Goal: Task Accomplishment & Management: Manage account settings

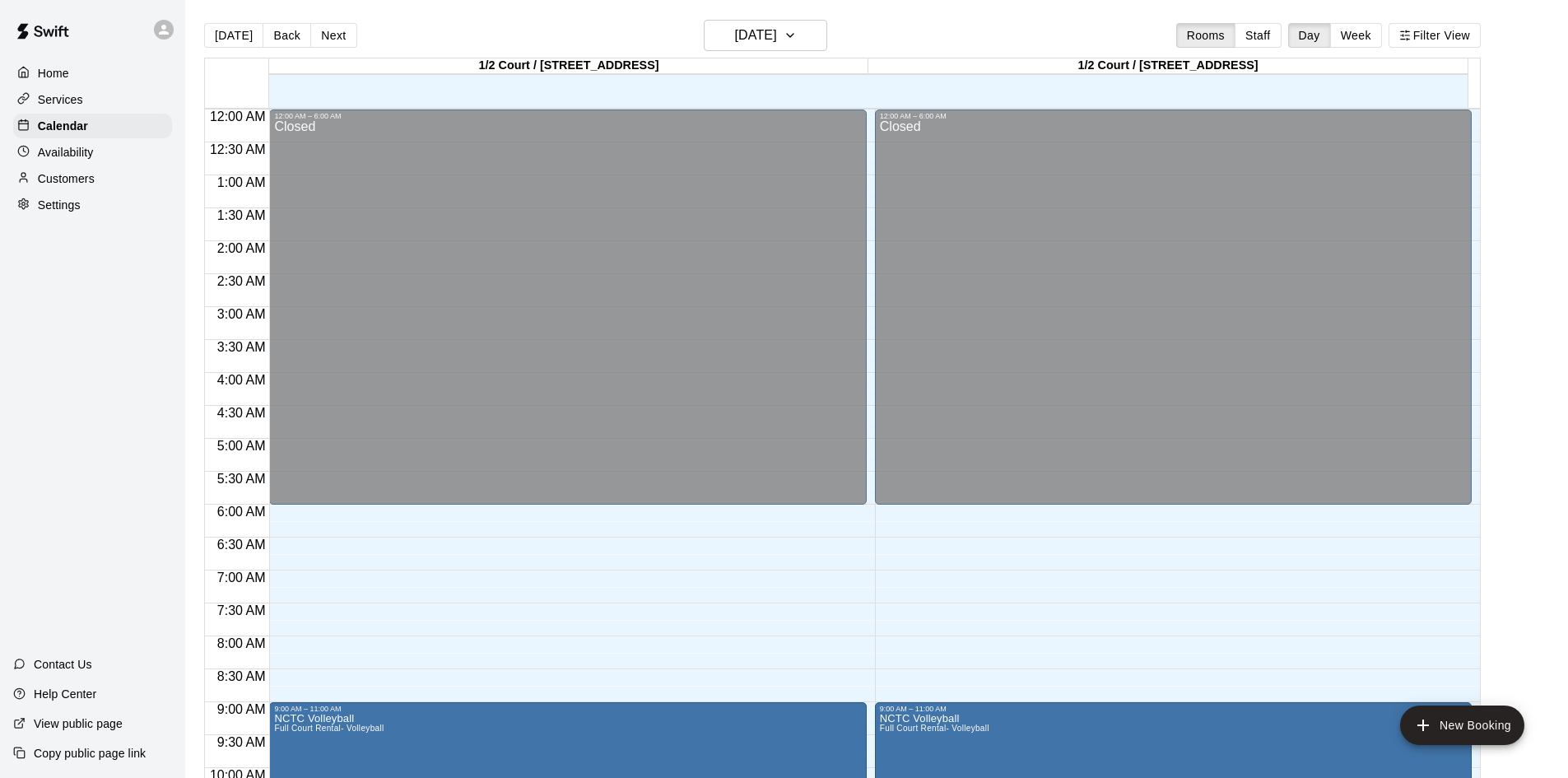
scroll to position [350, 0]
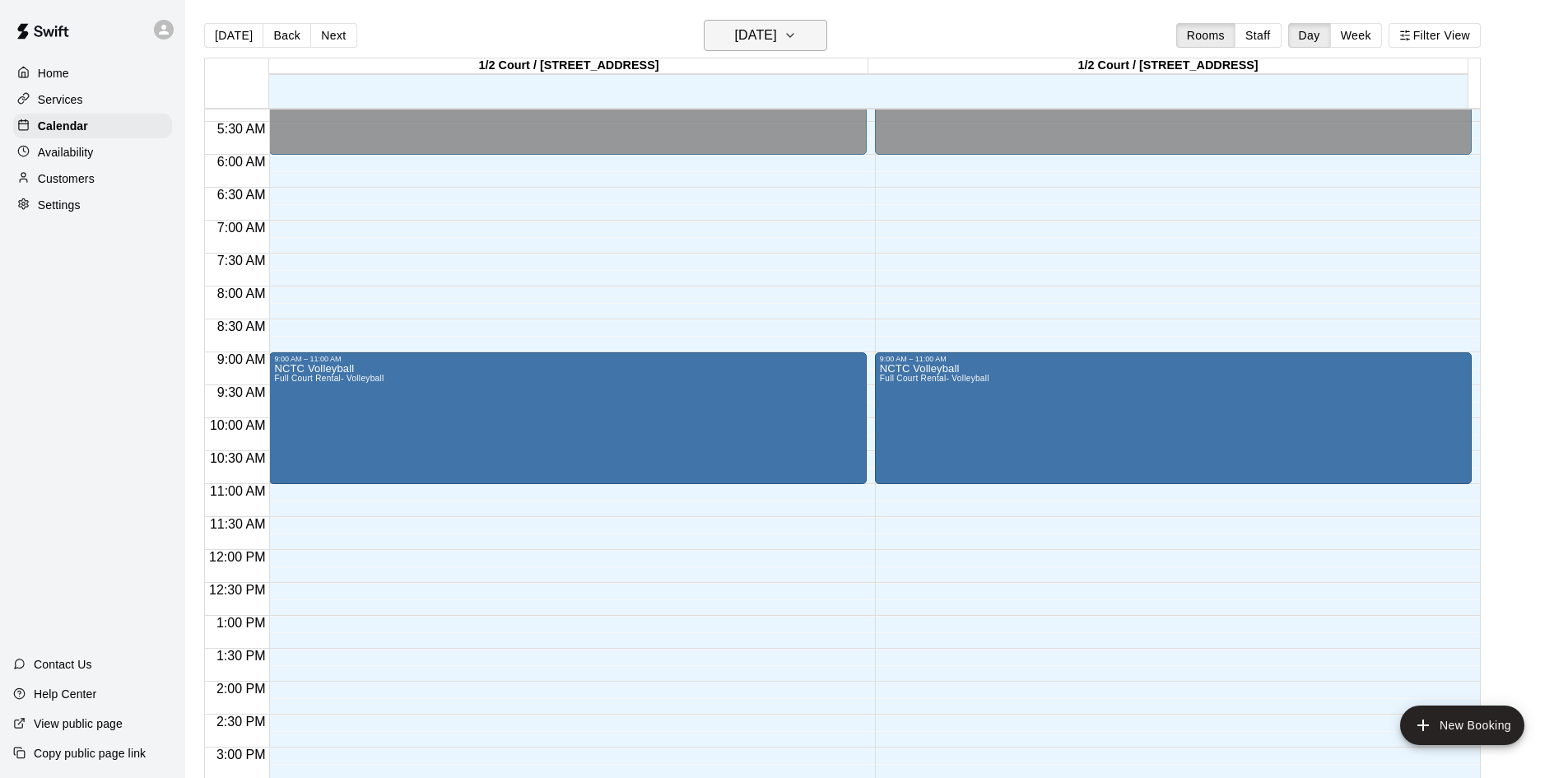
click at [821, 47] on button "[DATE]" at bounding box center [766, 34] width 124 height 31
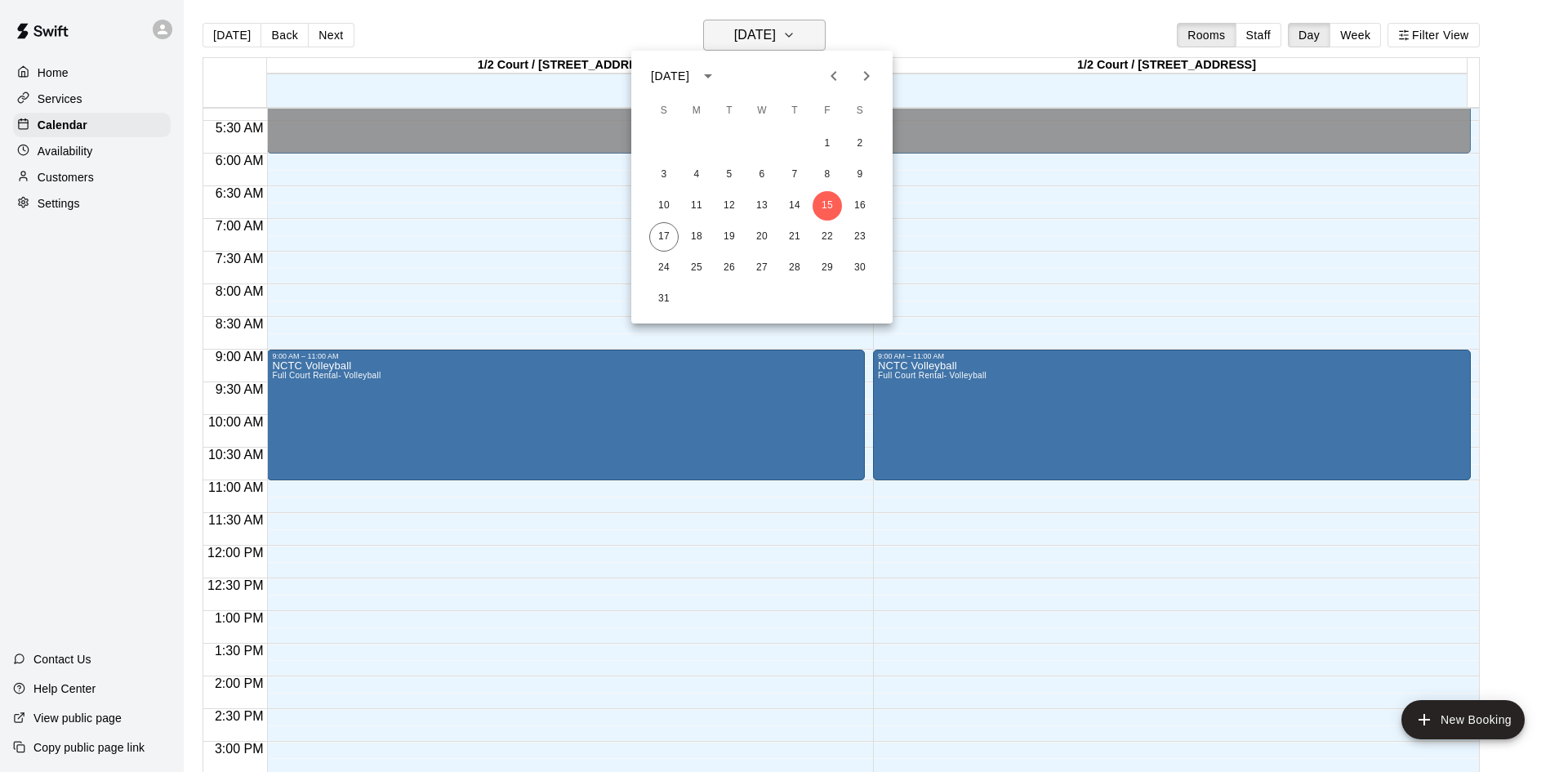
click at [793, 25] on div at bounding box center [784, 386] width 1568 height 772
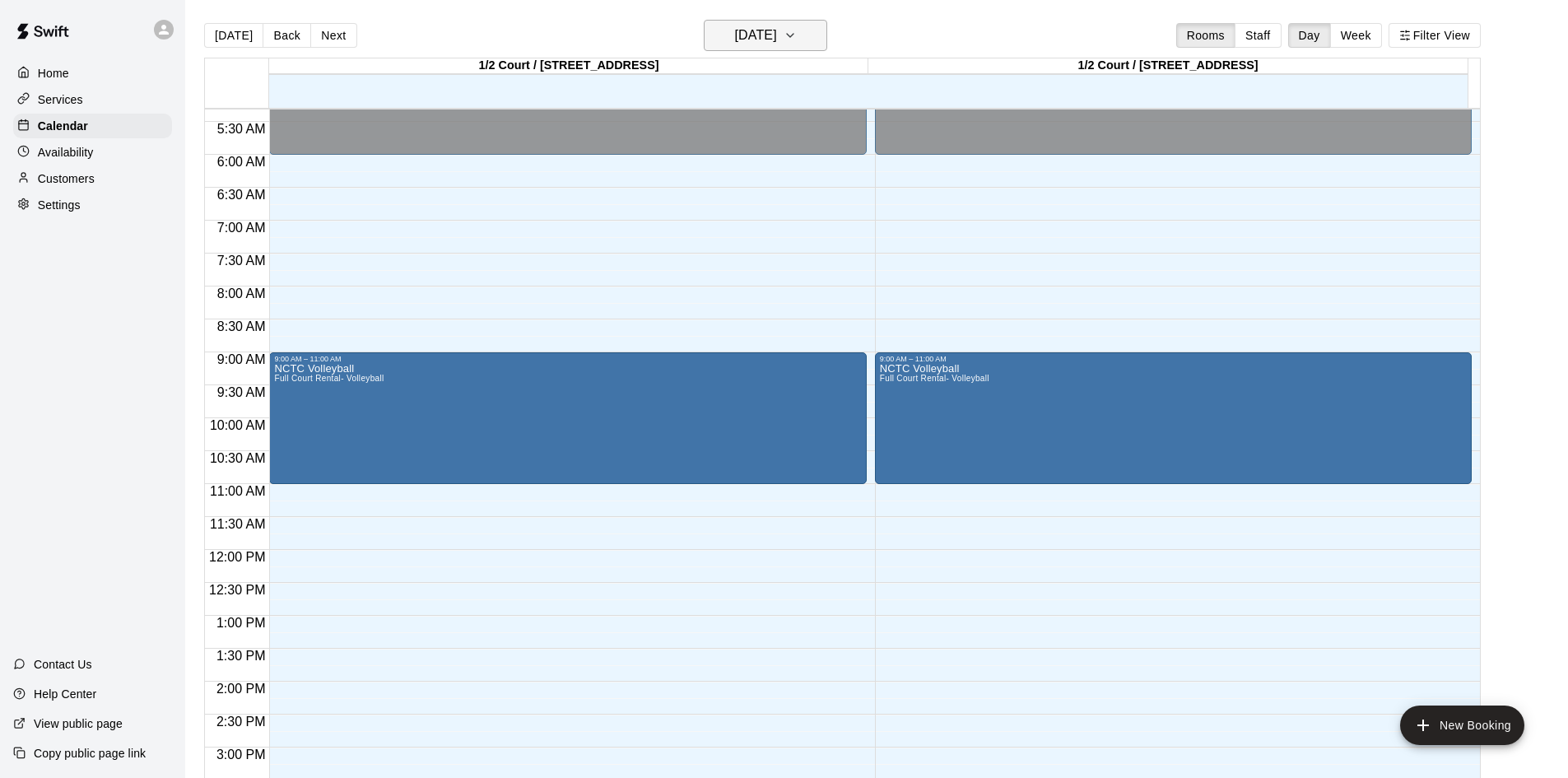
click at [797, 27] on icon "button" at bounding box center [790, 35] width 13 height 19
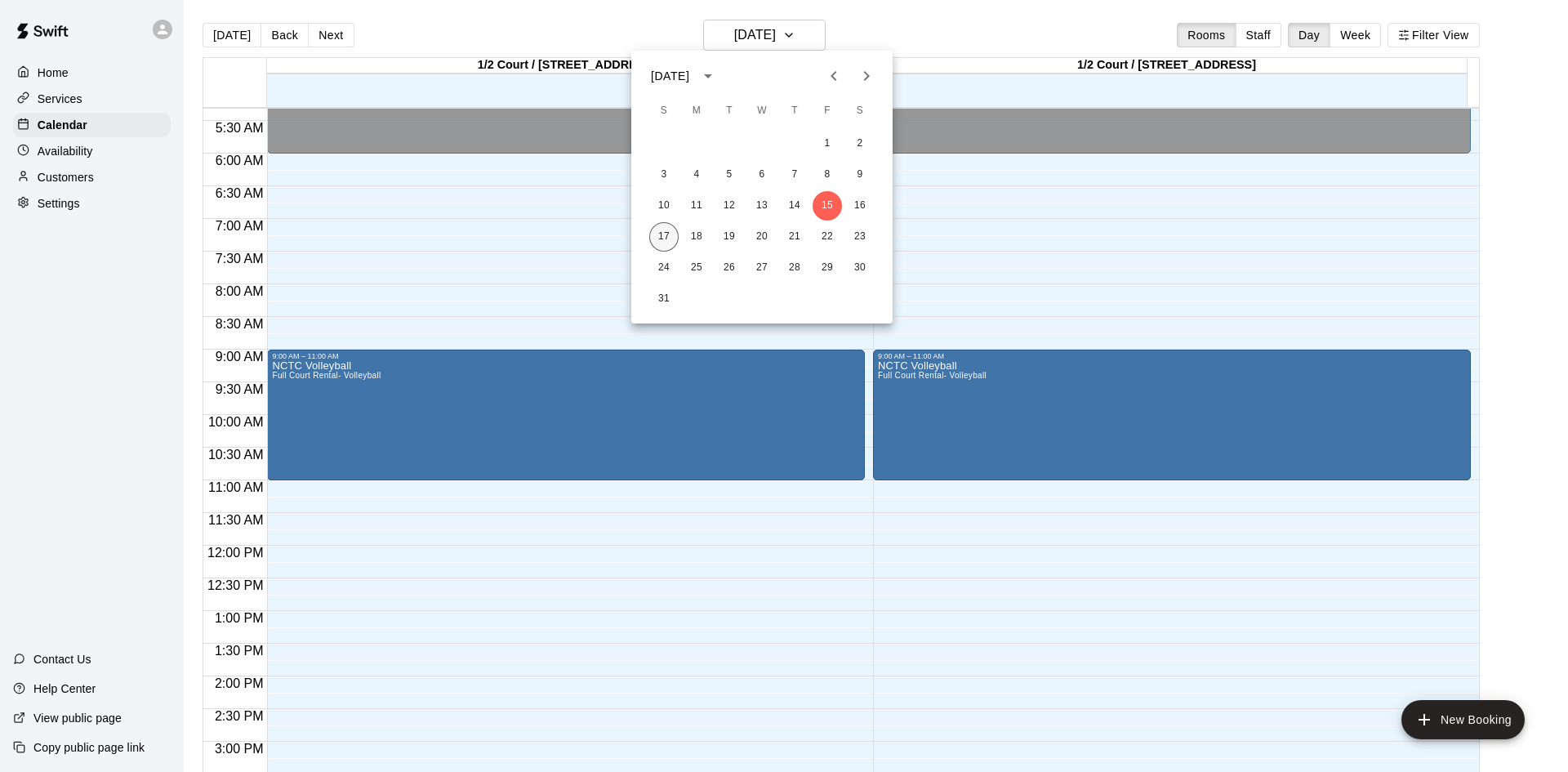
click at [660, 243] on button "17" at bounding box center [664, 237] width 30 height 30
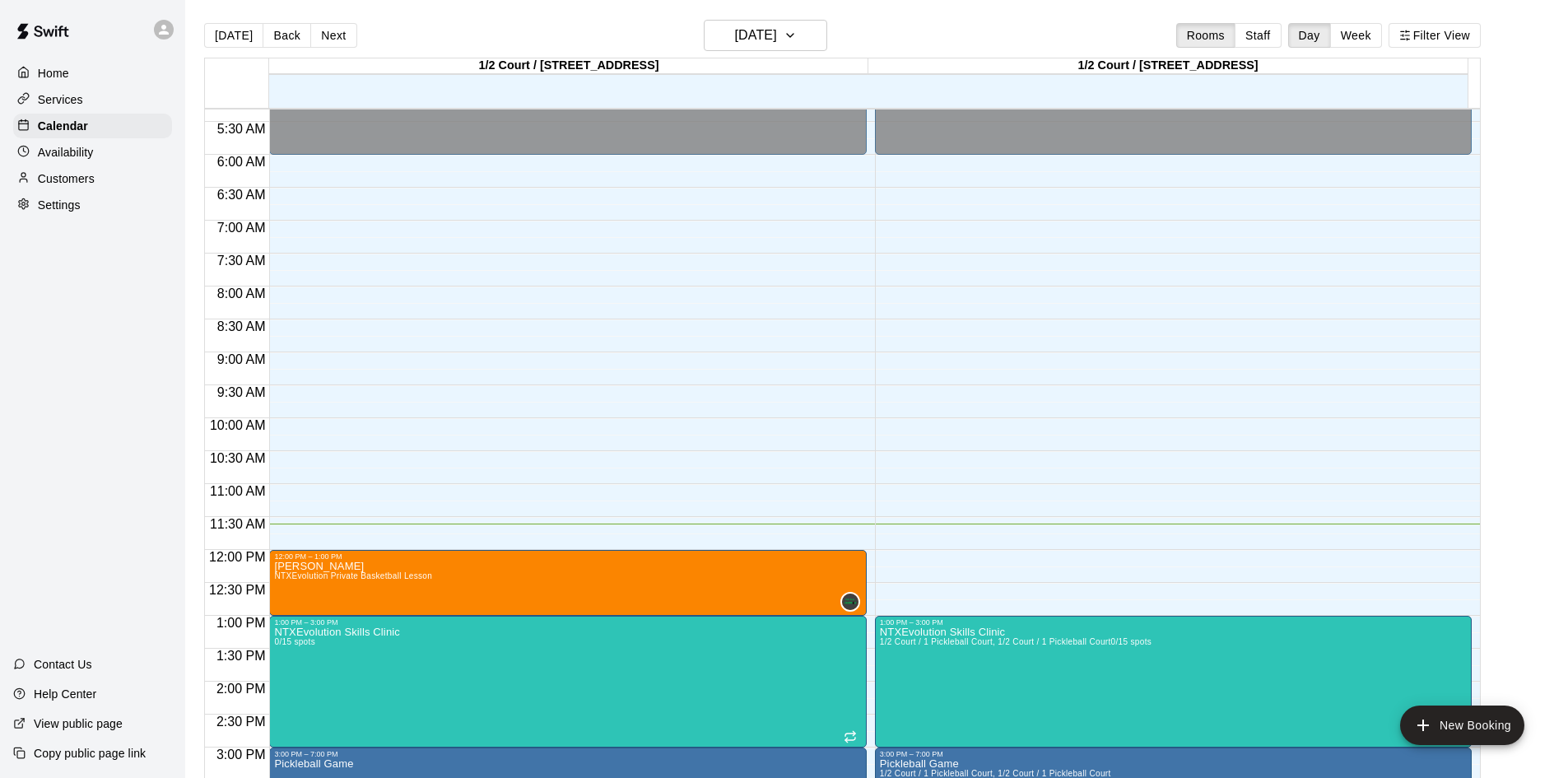
click at [61, 198] on div "Settings" at bounding box center [93, 205] width 159 height 25
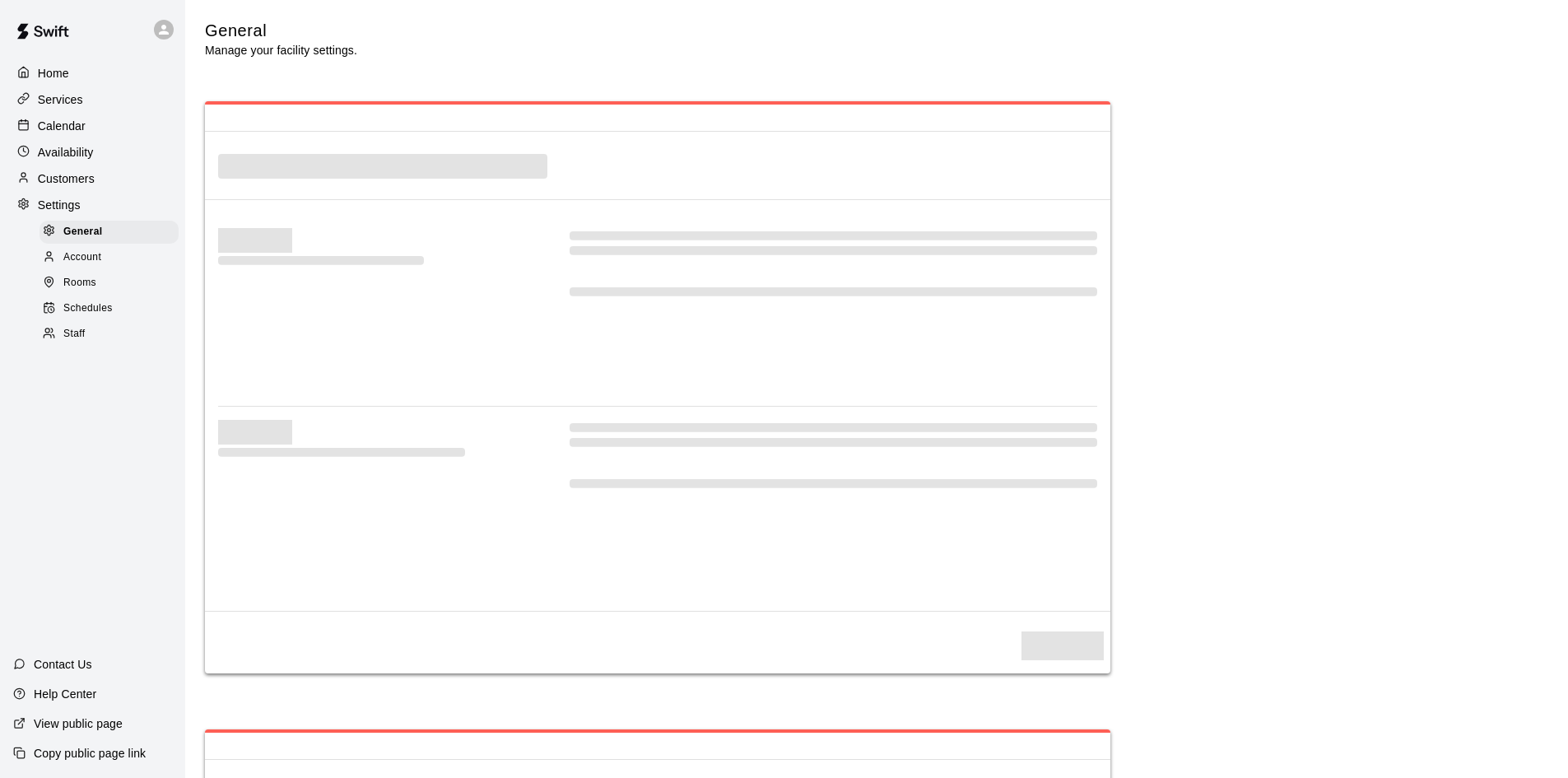
click at [65, 187] on p "Customers" at bounding box center [66, 178] width 57 height 17
select select "**"
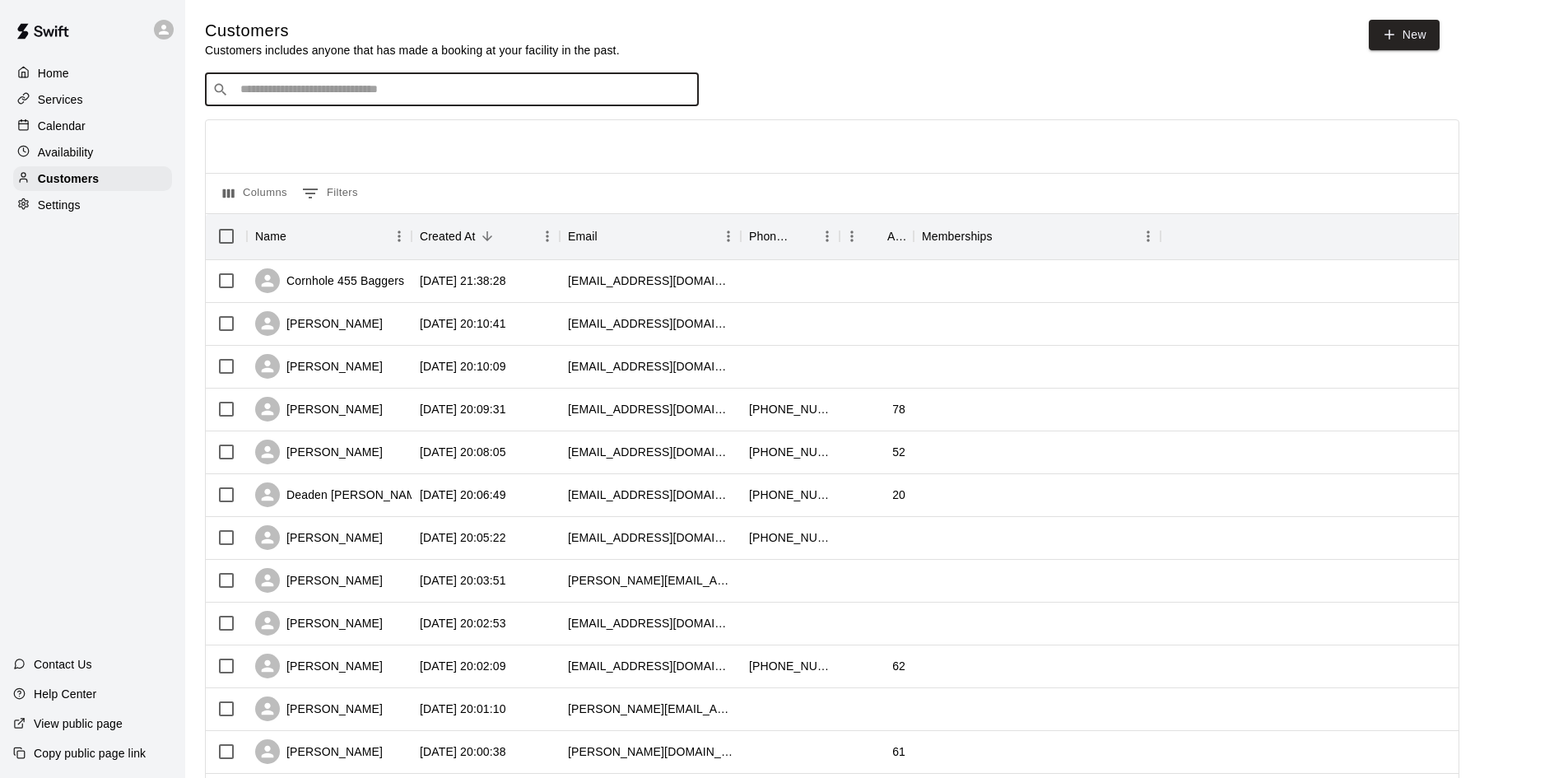
click at [312, 98] on input "Search customers by name or email" at bounding box center [463, 89] width 456 height 17
type input "***"
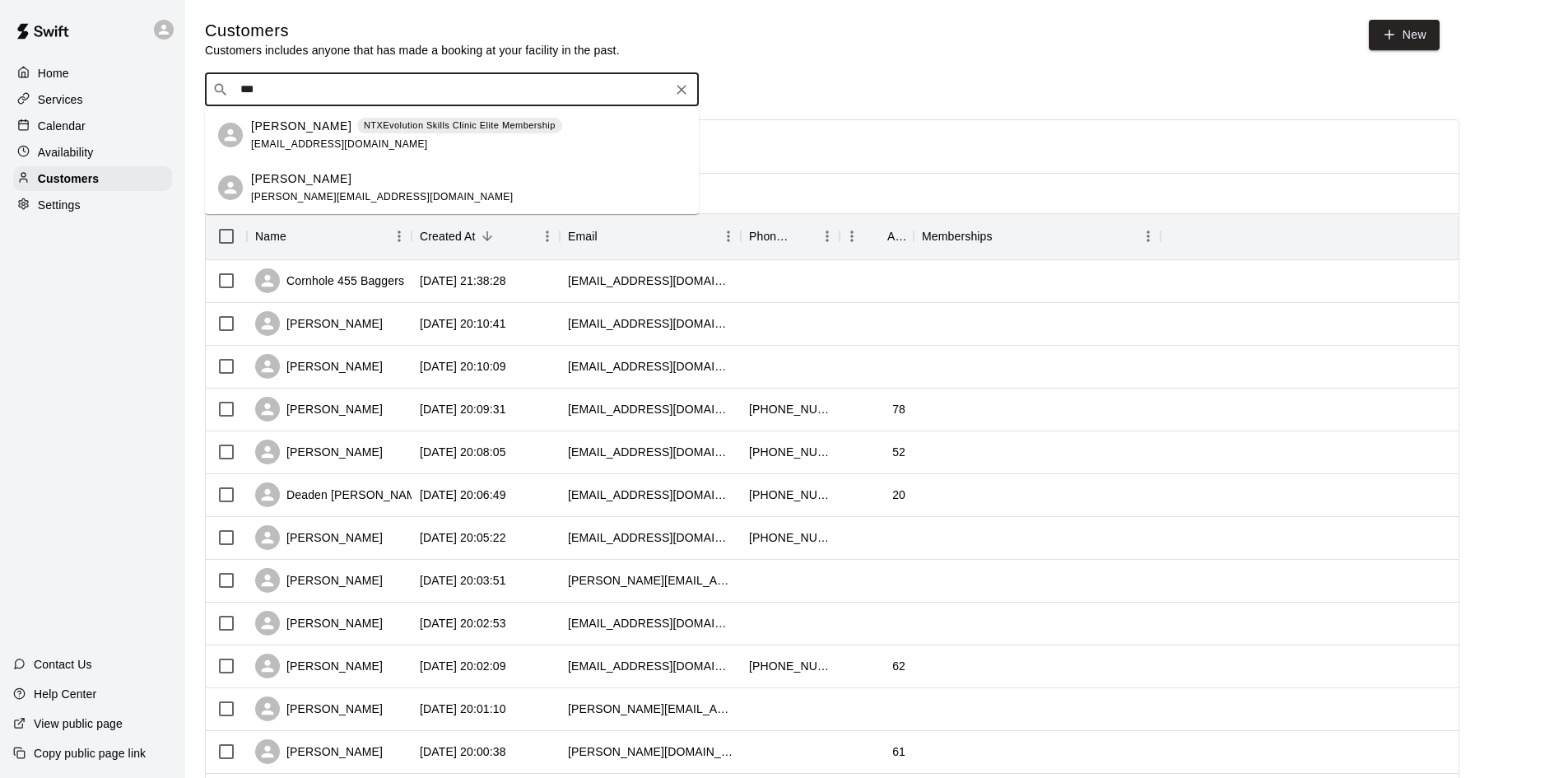
click at [328, 126] on p "[PERSON_NAME]" at bounding box center [301, 126] width 101 height 18
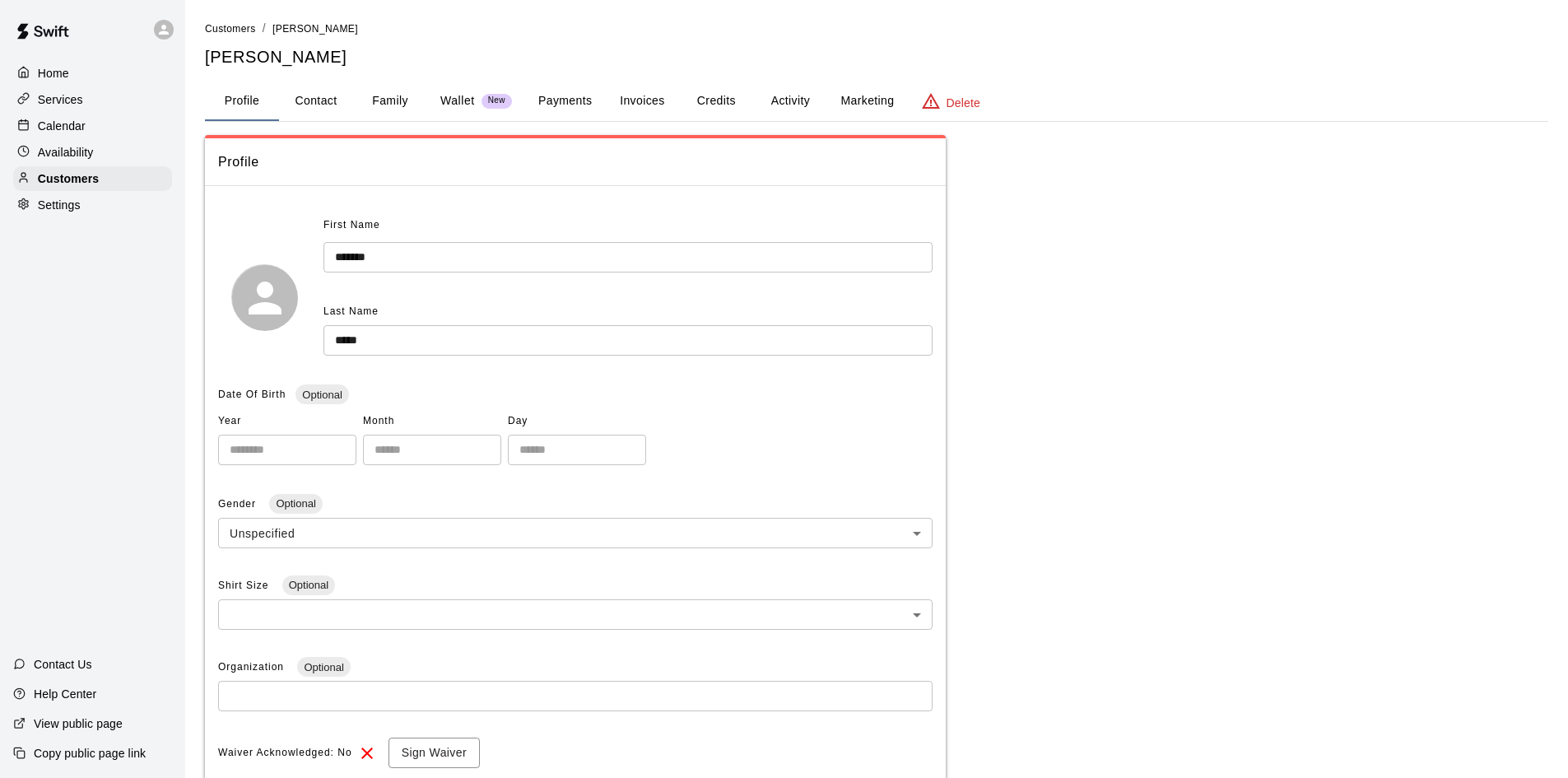
click at [793, 102] on button "Activity" at bounding box center [791, 101] width 74 height 40
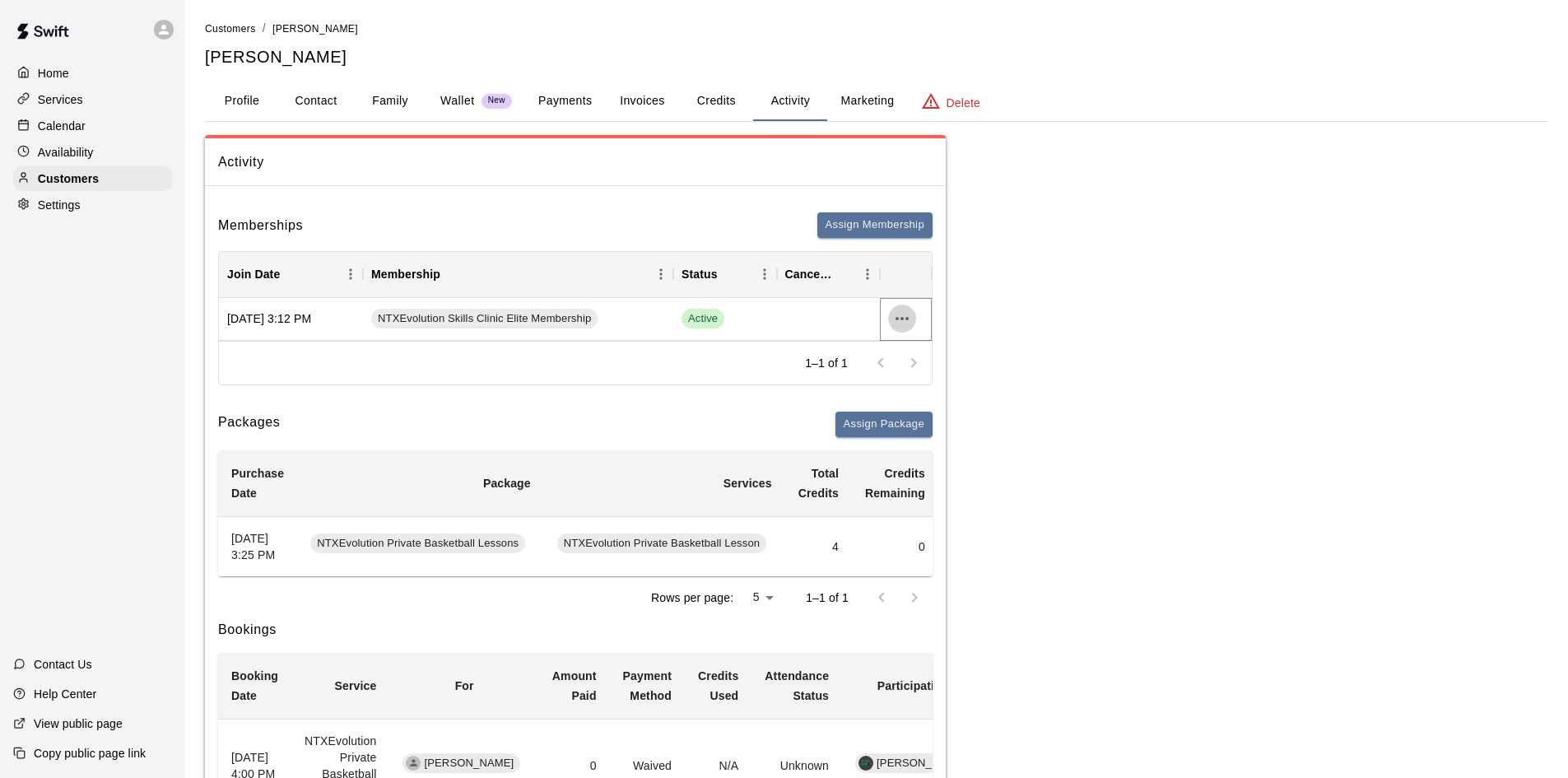
click at [908, 313] on icon "more actions" at bounding box center [902, 318] width 19 height 19
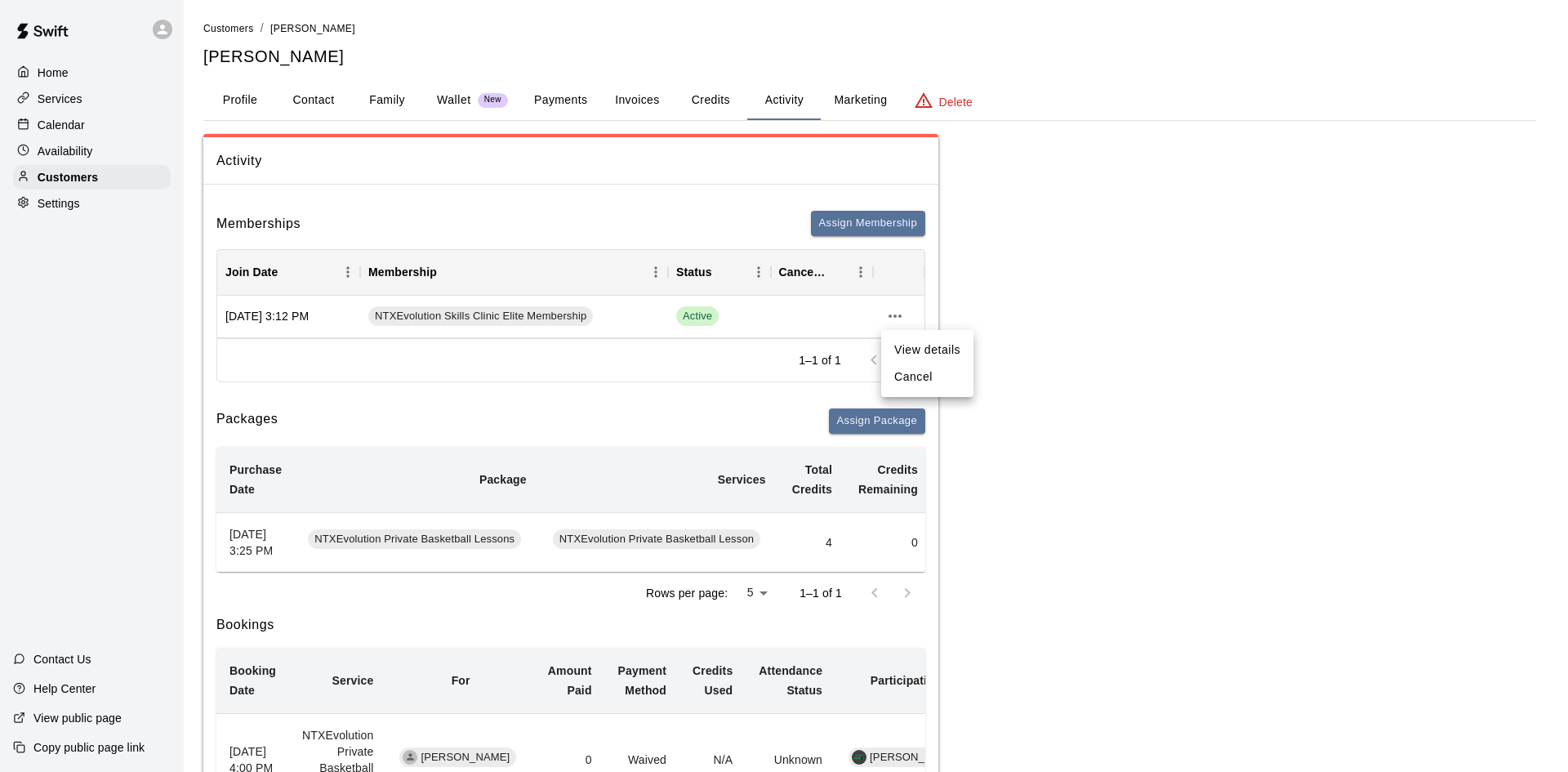
click at [912, 373] on li "Cancel" at bounding box center [926, 377] width 92 height 27
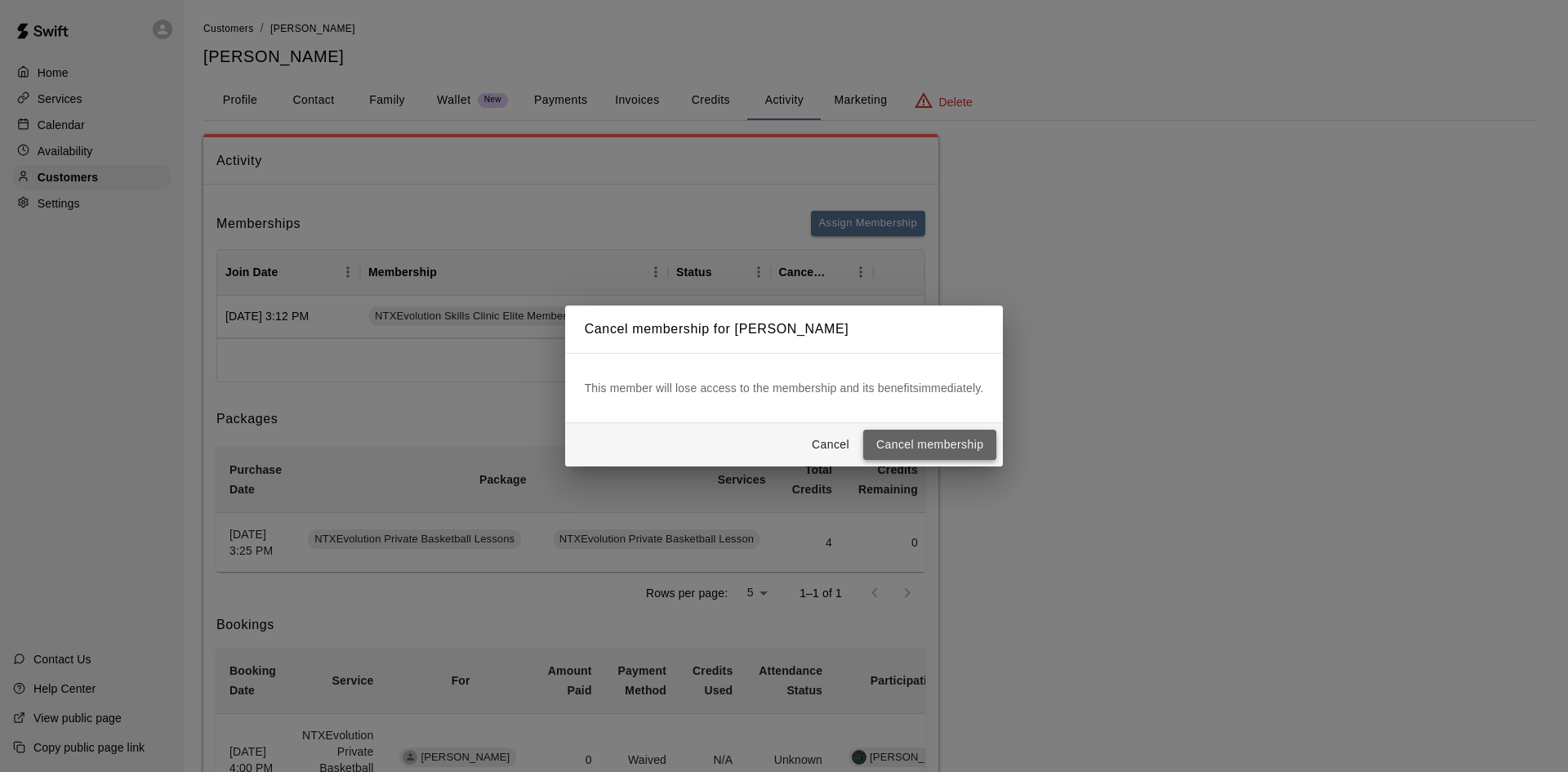
click at [947, 441] on button "Cancel membership" at bounding box center [930, 444] width 133 height 30
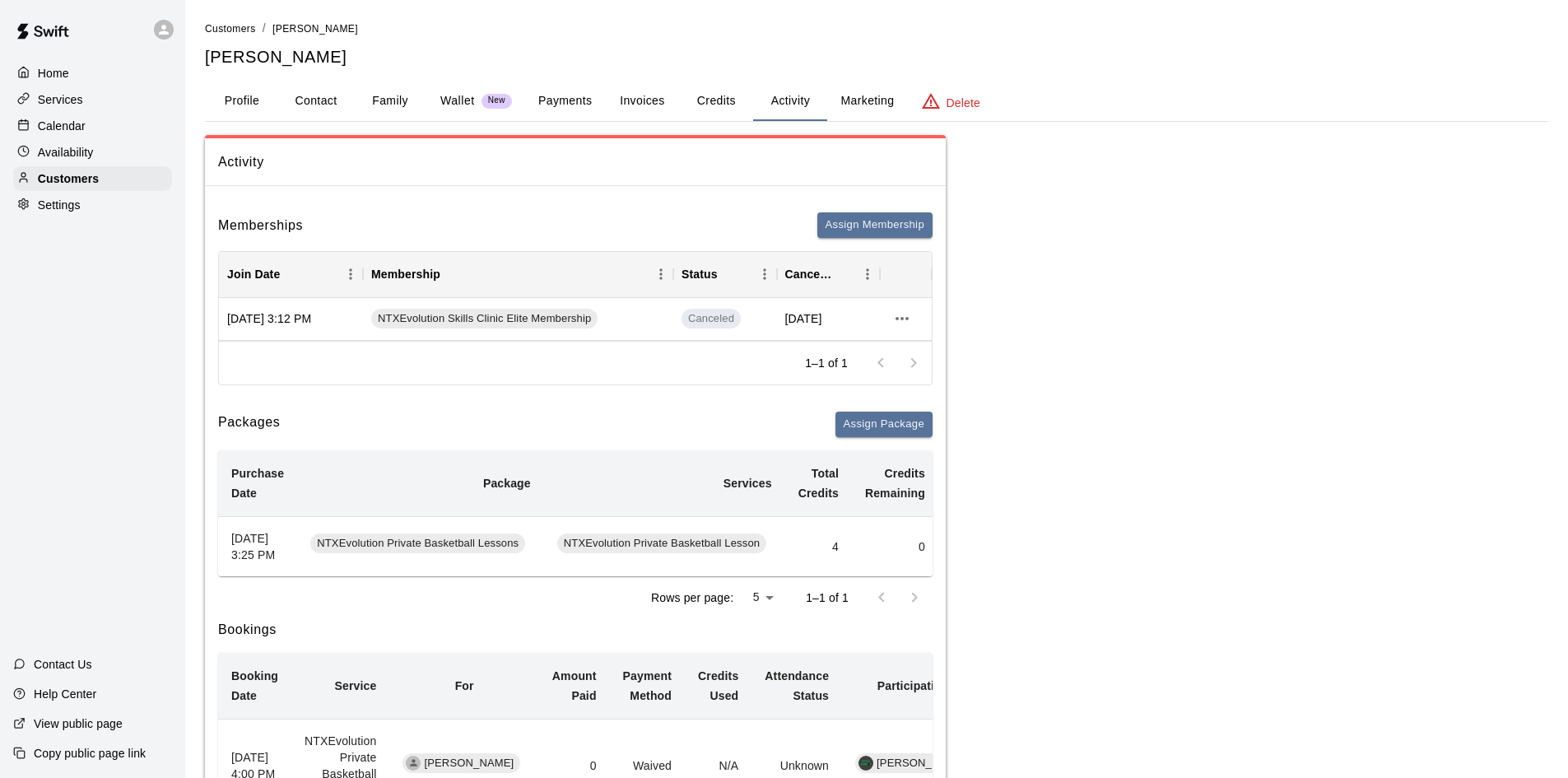
drag, startPoint x: 49, startPoint y: 138, endPoint x: 78, endPoint y: 129, distance: 30.4
click at [50, 138] on div "Calendar" at bounding box center [93, 126] width 159 height 25
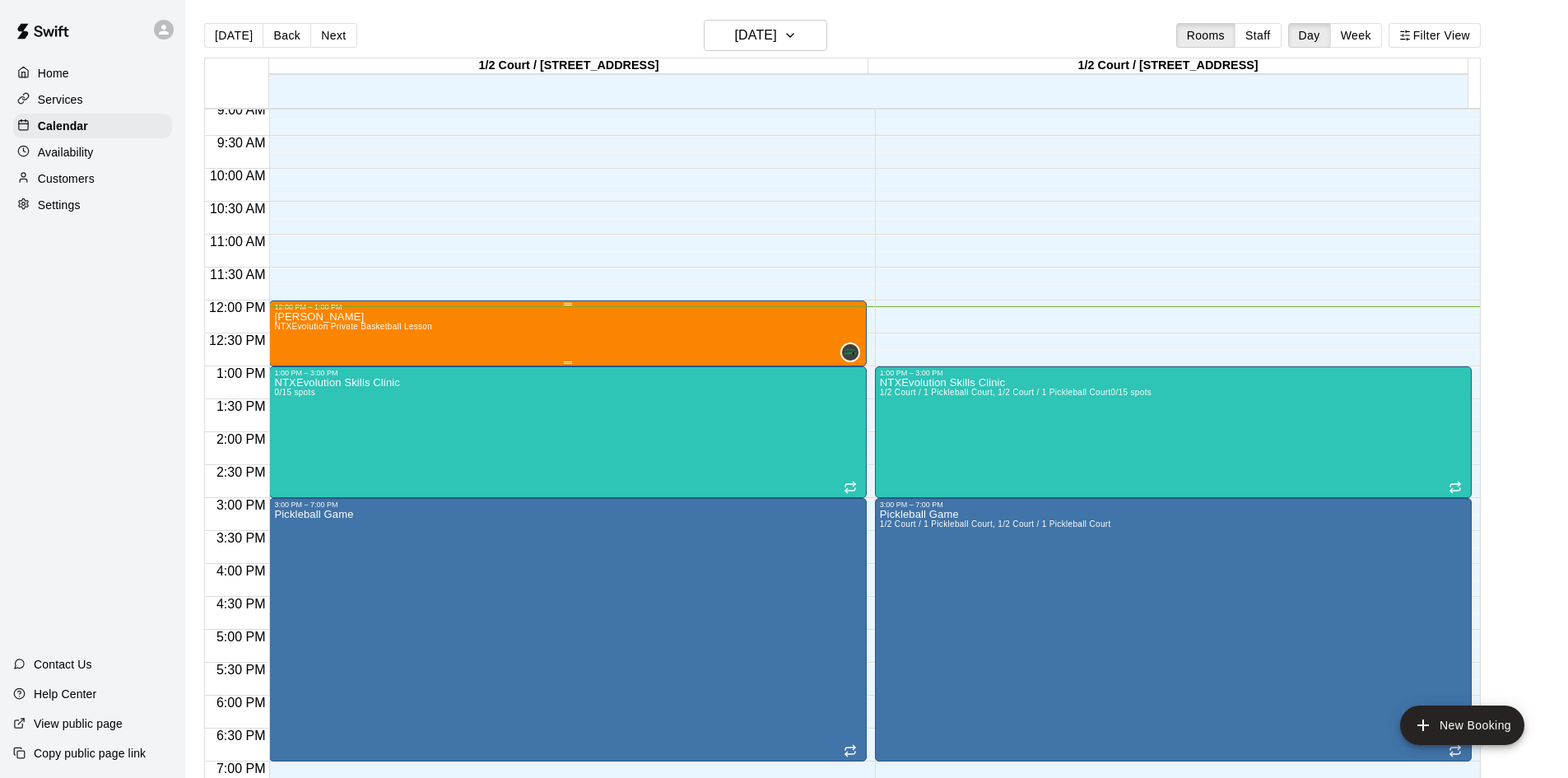
scroll to position [549, 0]
